Goal: Task Accomplishment & Management: Manage account settings

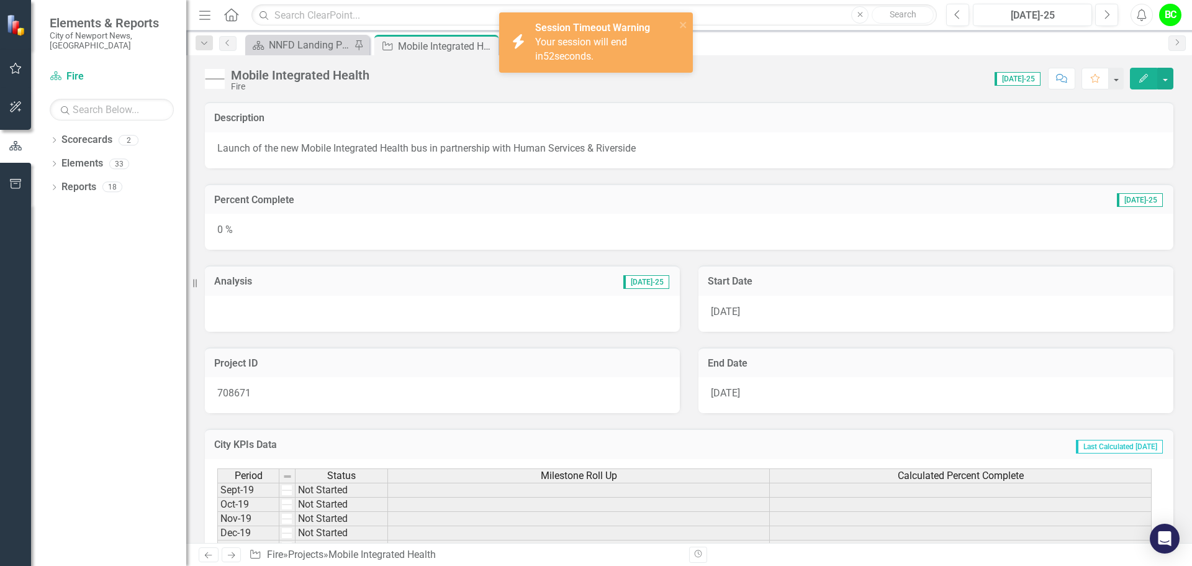
click at [692, 29] on div "icon.bolt Session Timeout Warning Your session will end in 52 seconds." at bounding box center [596, 42] width 194 height 60
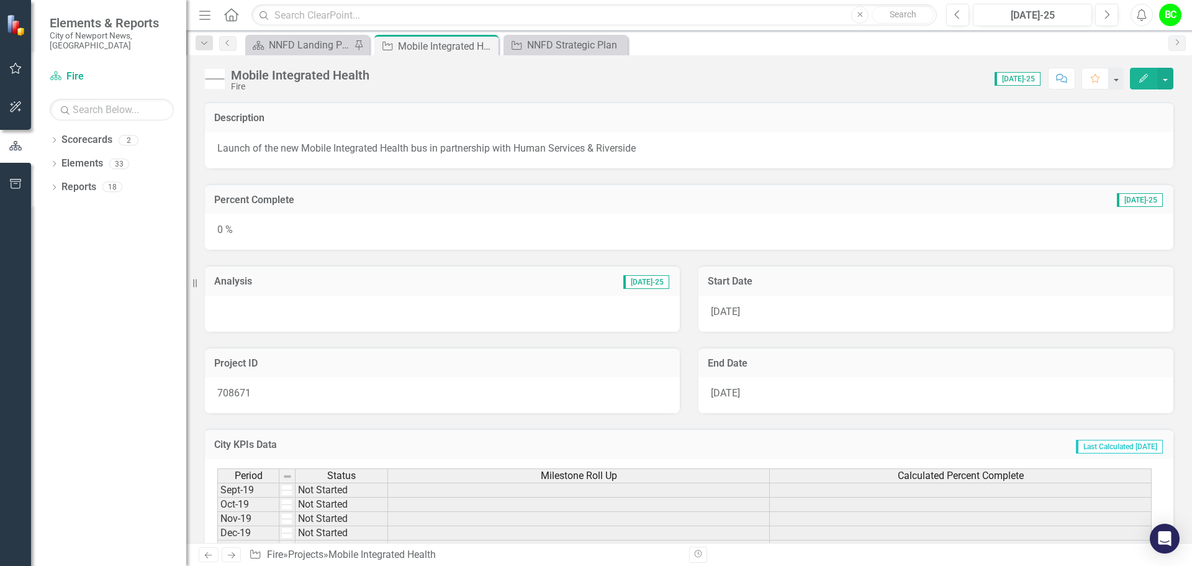
click at [433, 235] on div "0 %" at bounding box center [689, 232] width 969 height 36
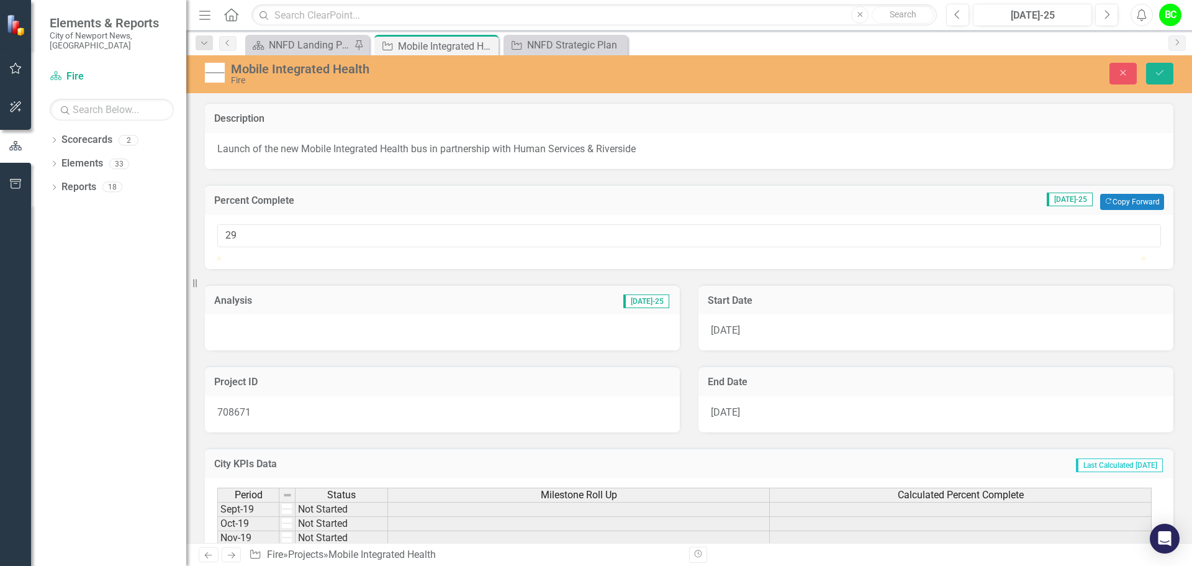
type input "33"
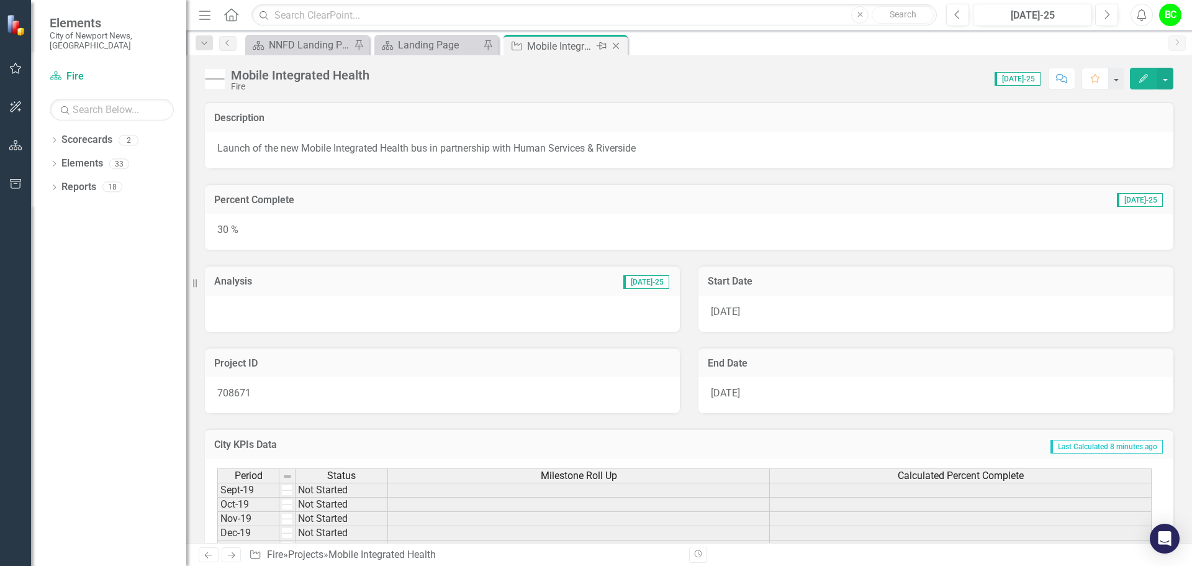
click at [615, 49] on icon "Close" at bounding box center [616, 46] width 12 height 10
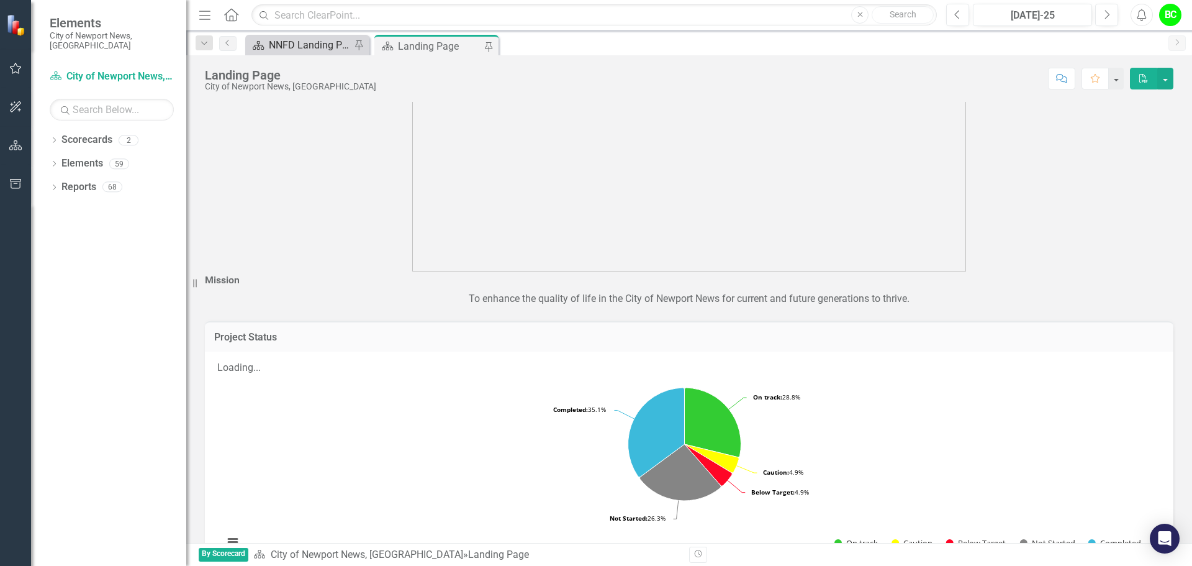
click at [308, 50] on div "NNFD Landing Page" at bounding box center [310, 45] width 82 height 16
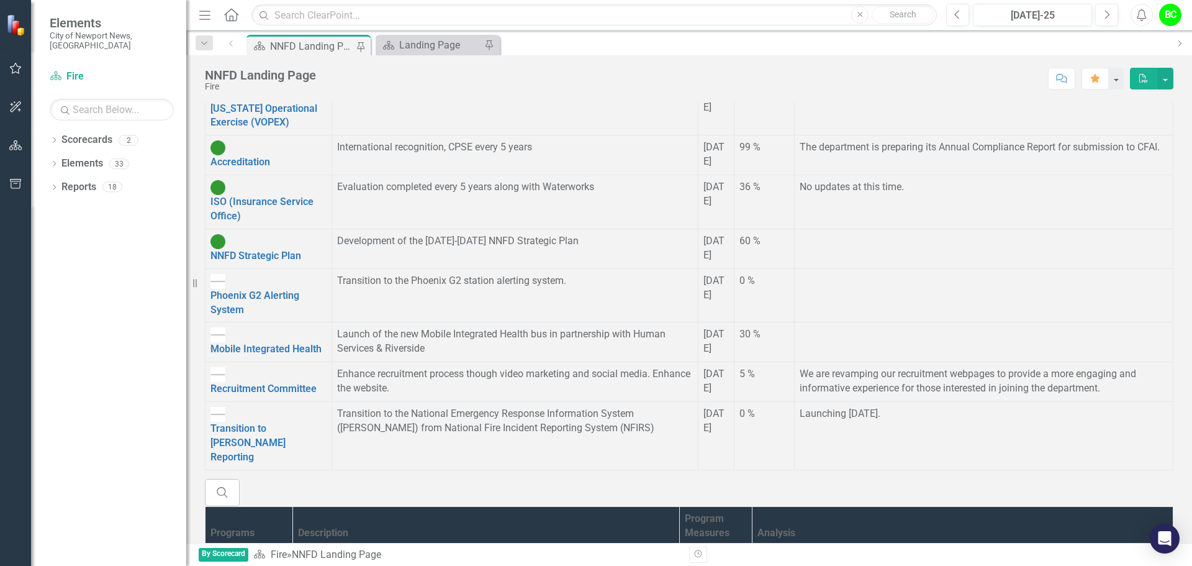
scroll to position [373, 0]
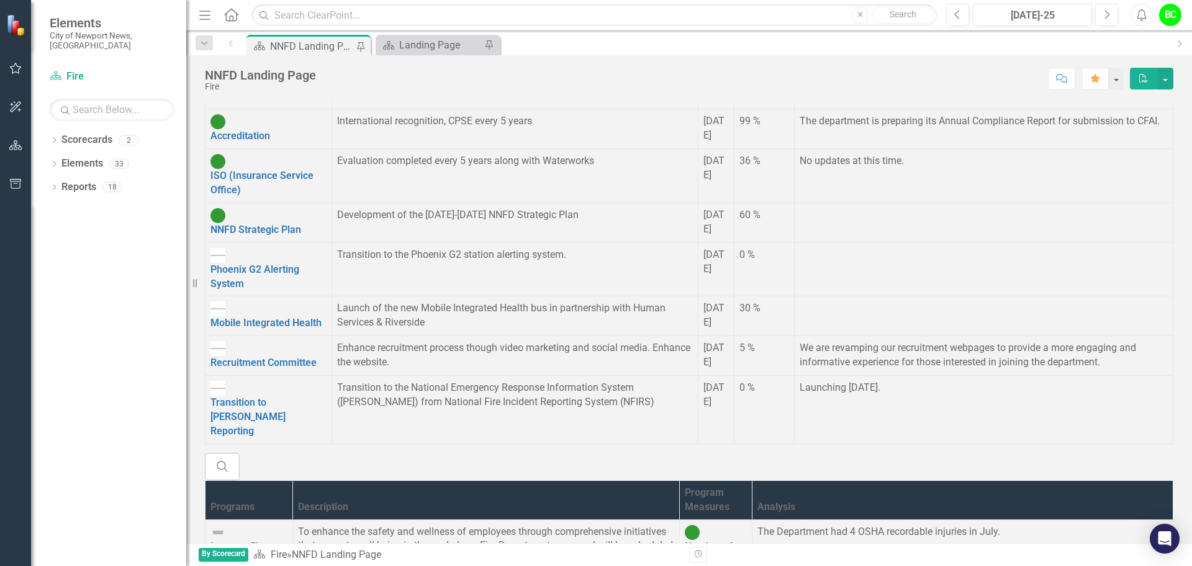
click at [919, 376] on td "Launching [DATE]." at bounding box center [983, 410] width 379 height 68
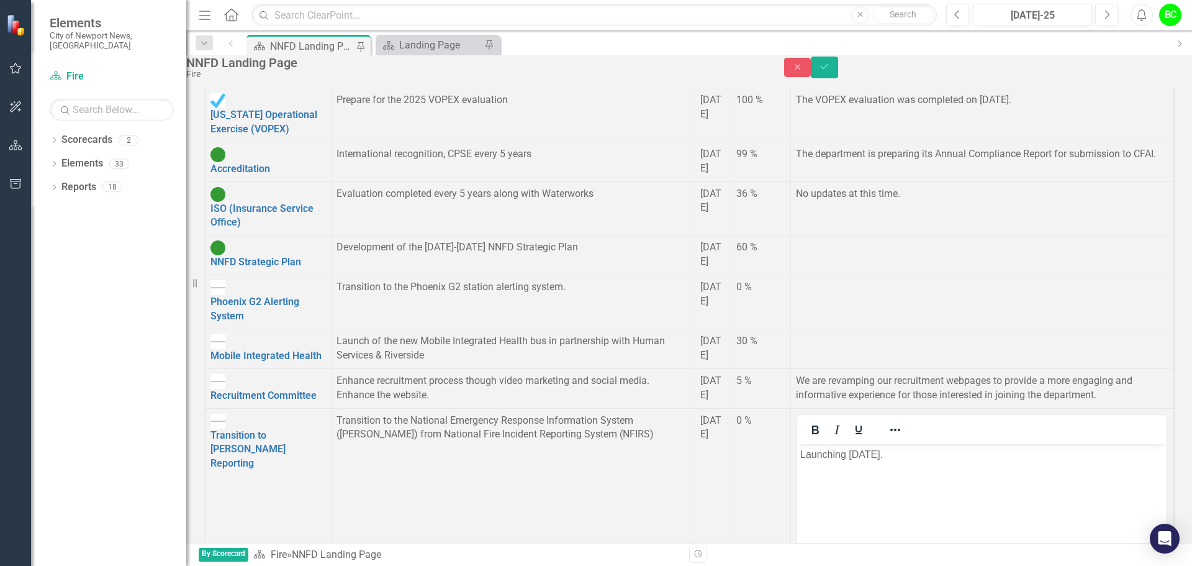
scroll to position [0, 0]
click at [799, 453] on body "Launching [DATE]." at bounding box center [982, 536] width 370 height 186
click at [830, 71] on icon "Save" at bounding box center [824, 66] width 11 height 9
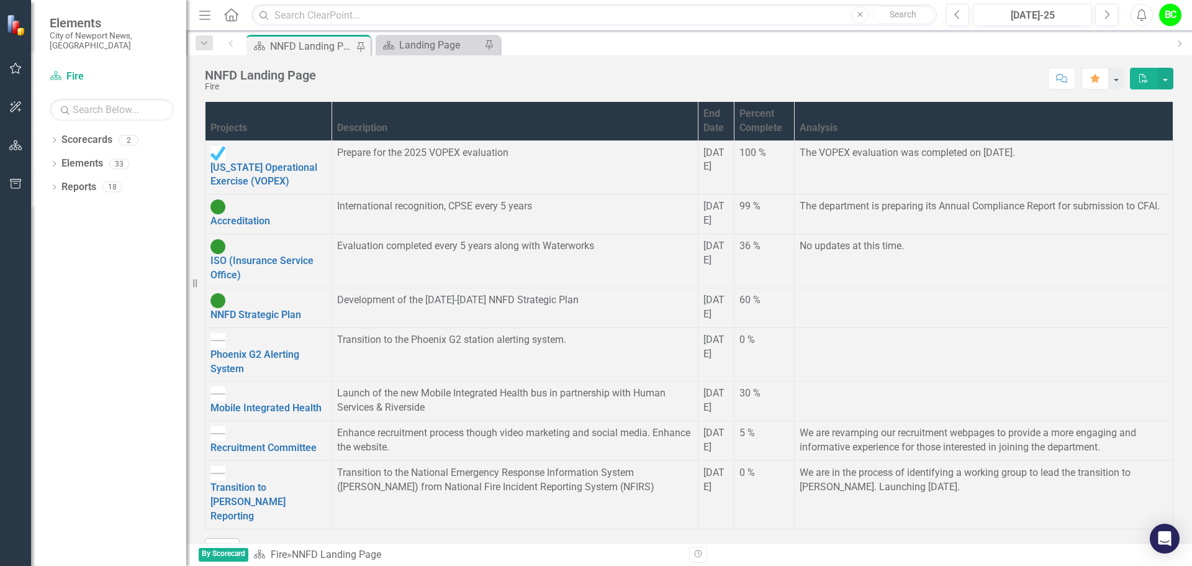
scroll to position [406, 0]
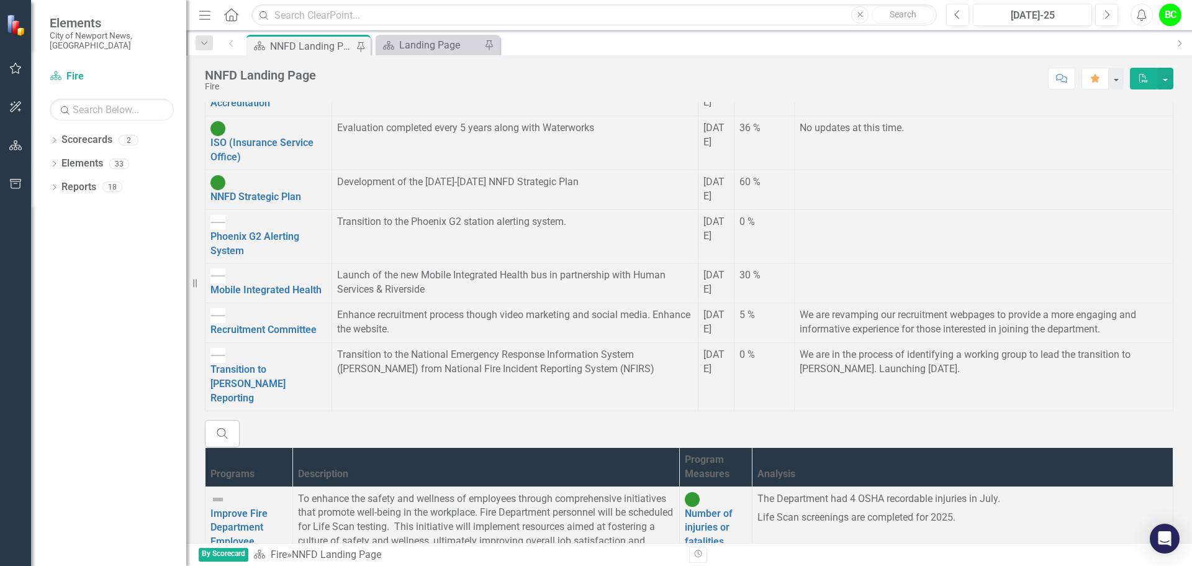
click at [968, 343] on td "We are in the process of identifying a working group to lead the transition to …" at bounding box center [983, 377] width 379 height 68
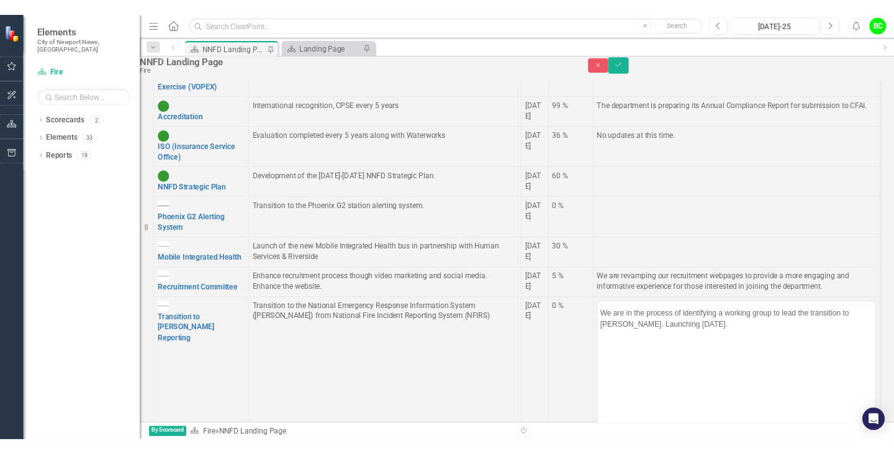
scroll to position [0, 0]
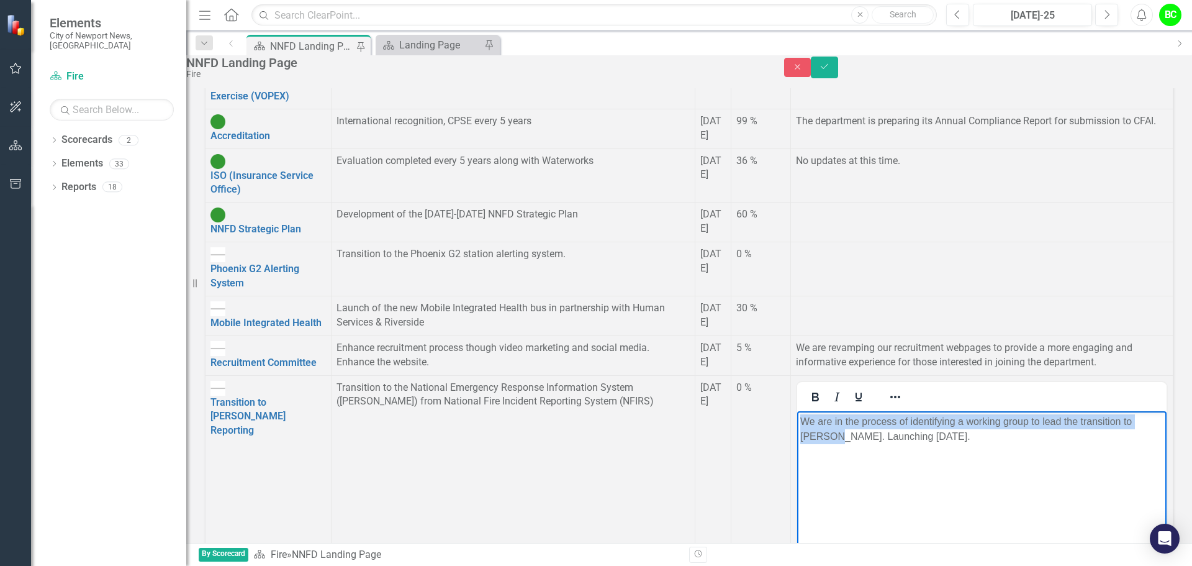
drag, startPoint x: 927, startPoint y: 437, endPoint x: 677, endPoint y: 383, distance: 256.0
click at [797, 411] on html "We are in the process of identifying a working group to lead the transition to …" at bounding box center [982, 504] width 370 height 186
copy p "We are in the process of identifying a working group to lead the transition to …"
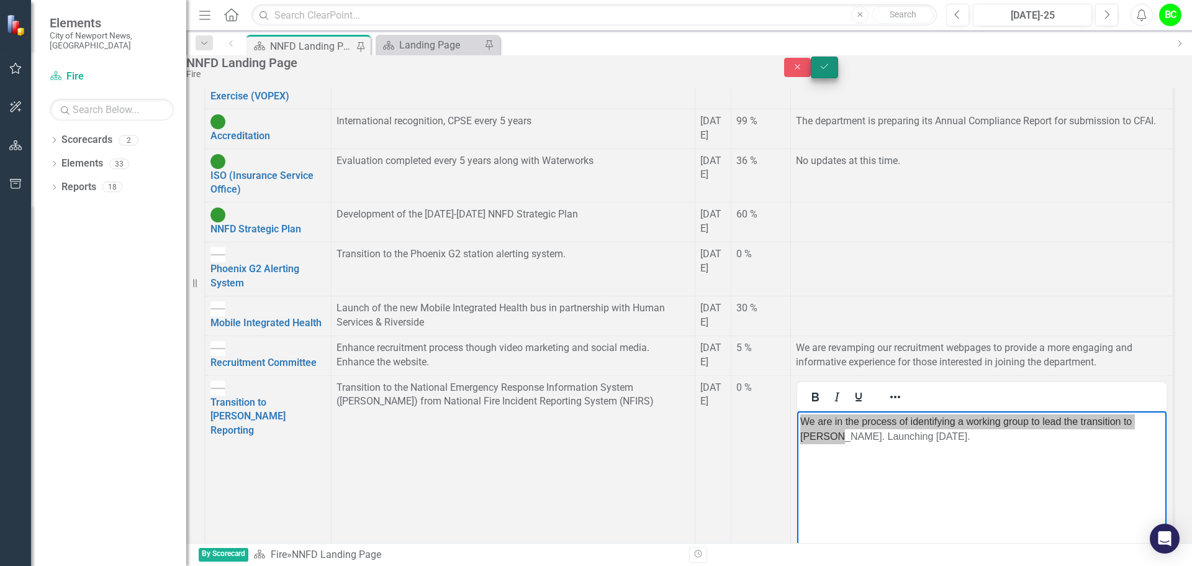
click at [838, 74] on button "Save" at bounding box center [824, 68] width 27 height 22
